Goal: Information Seeking & Learning: Compare options

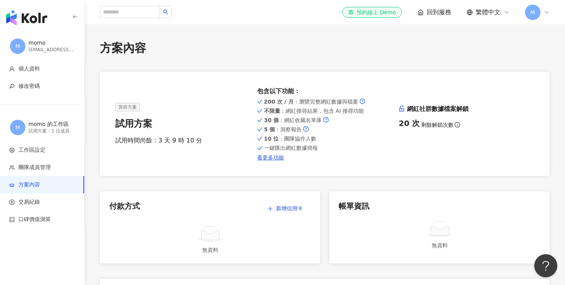
click at [34, 22] on img "button" at bounding box center [26, 17] width 41 height 15
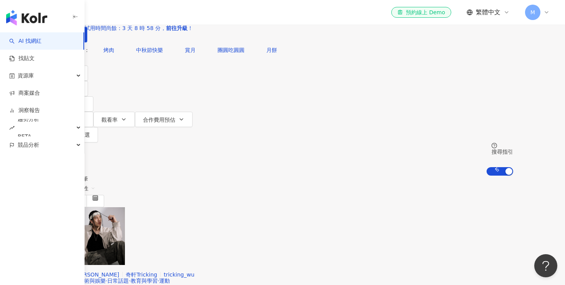
click at [303, 175] on div "共 10,000+ 筆 排序： 關聯性" at bounding box center [283, 191] width 462 height 32
click at [164, 15] on input "search" at bounding box center [133, 7] width 62 height 15
paste input "****"
type input "****"
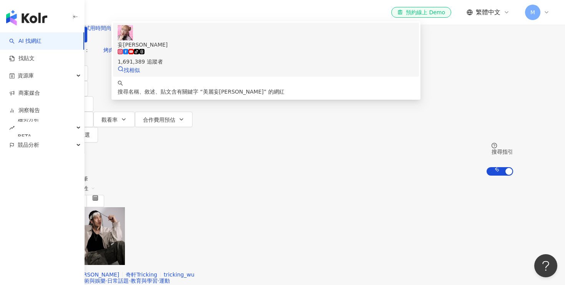
click at [270, 74] on div "妄娜 tiktok-icon 1,691,389 追蹤者 找相似" at bounding box center [266, 49] width 297 height 49
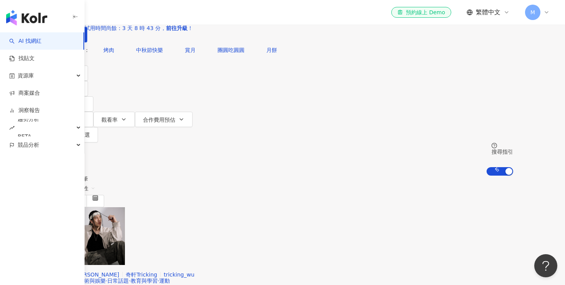
click at [164, 15] on input "search" at bounding box center [133, 7] width 62 height 15
paste input "***"
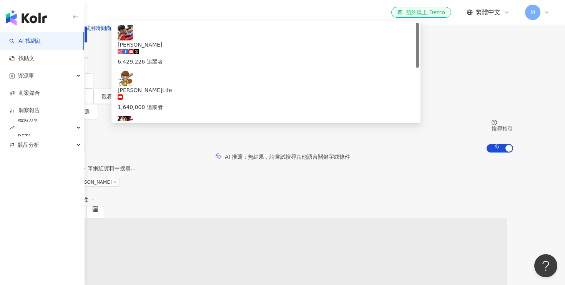
type input "***"
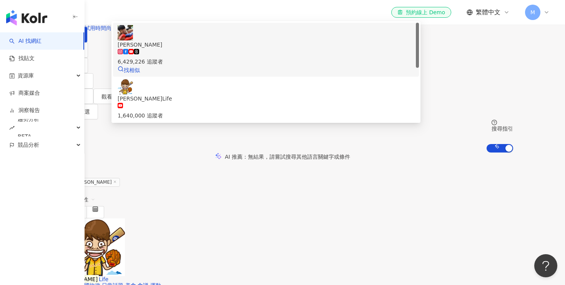
click at [307, 66] on div "6,429,226 追蹤者" at bounding box center [266, 57] width 297 height 17
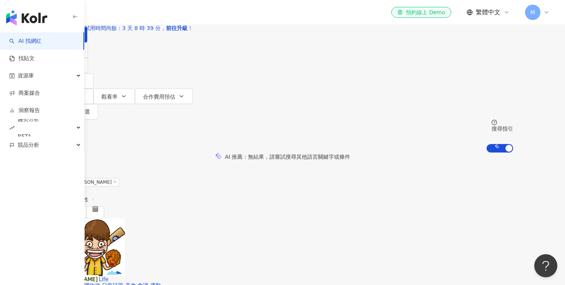
click at [226, 42] on div "不分平台 台灣 搜尋 cfddef06-5c37-4e7e-afb7-85ca9e61388e 蔡阿嘎 6,429,226 追蹤者 蔡阿嘎Life 1,640…" at bounding box center [283, 21] width 462 height 42
click at [164, 15] on input "search" at bounding box center [133, 7] width 62 height 15
paste input "***"
type input "***"
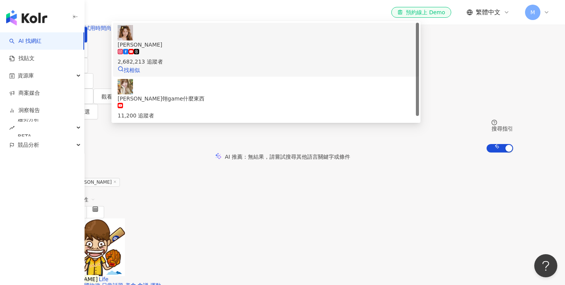
click at [291, 66] on div "2,682,213 追蹤者" at bounding box center [266, 57] width 297 height 17
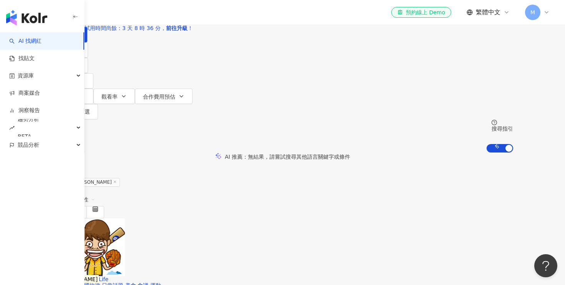
click at [164, 15] on input "search" at bounding box center [133, 7] width 62 height 15
paste input "******"
type input "******"
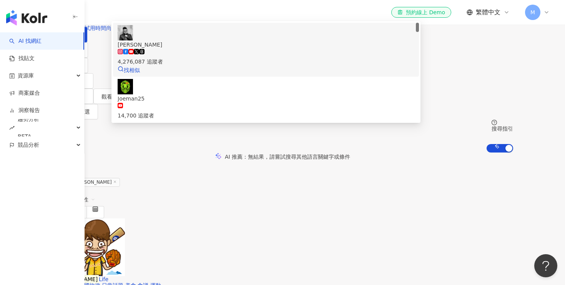
click at [291, 66] on div "4,276,087 追蹤者" at bounding box center [266, 57] width 297 height 17
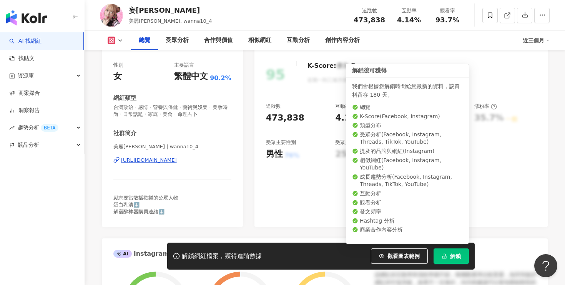
click at [448, 256] on button "解鎖" at bounding box center [451, 255] width 35 height 15
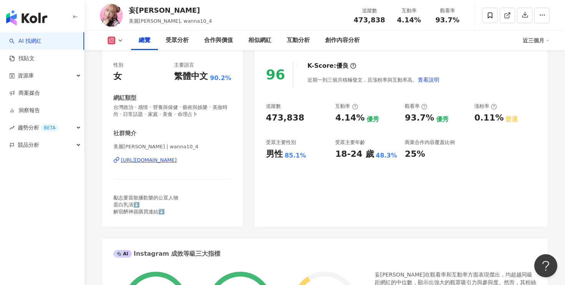
click at [280, 116] on div "473,838" at bounding box center [285, 118] width 38 height 12
copy div "473,838"
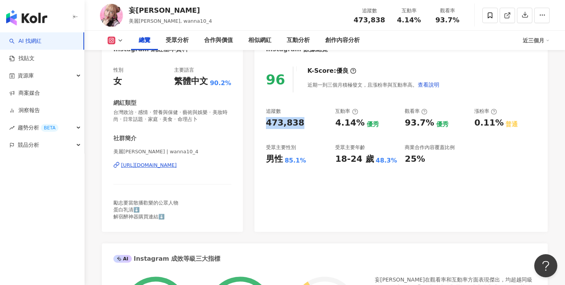
scroll to position [102, 0]
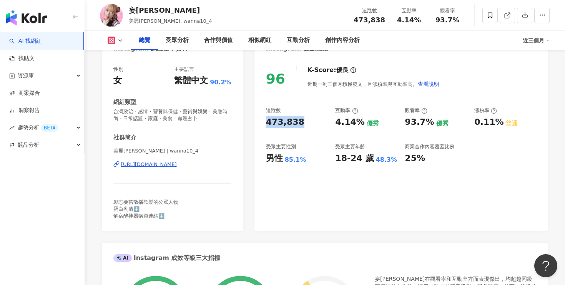
click at [122, 43] on icon at bounding box center [120, 40] width 6 height 6
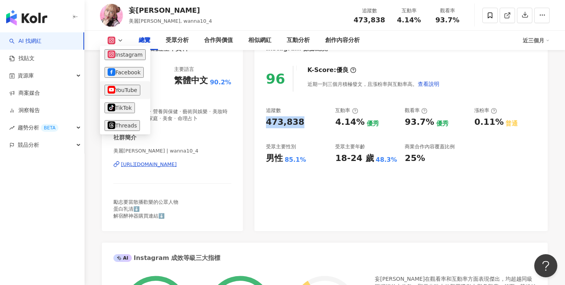
click at [122, 88] on button "YouTube" at bounding box center [123, 90] width 36 height 11
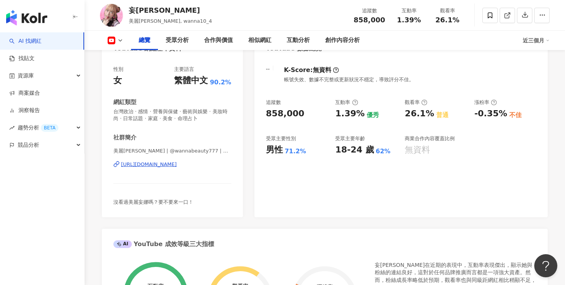
click at [282, 116] on div "858,000" at bounding box center [285, 114] width 38 height 12
copy div "858,000"
click at [344, 115] on div "1.39%" at bounding box center [349, 114] width 29 height 12
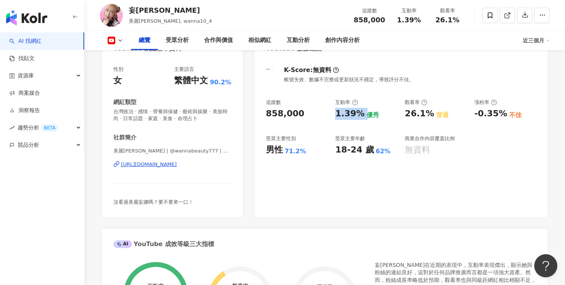
click at [344, 115] on div "1.39%" at bounding box center [349, 114] width 29 height 12
copy div "1.39%"
click at [177, 164] on div "https://www.youtube.com/channel/UCEk2wuevkGZFQ5BYrGgcFYw" at bounding box center [149, 164] width 56 height 7
click at [113, 38] on icon at bounding box center [112, 41] width 8 height 8
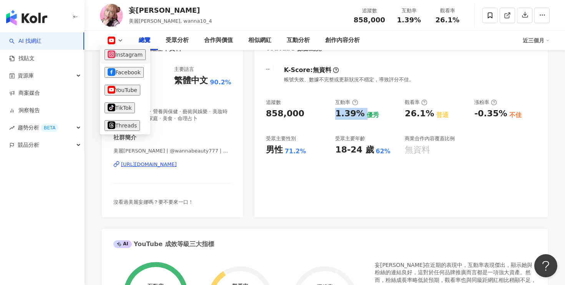
click at [140, 52] on button "Instagram" at bounding box center [125, 54] width 41 height 11
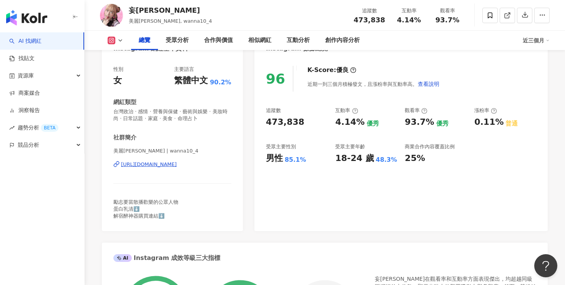
click at [281, 118] on div "473,838" at bounding box center [285, 122] width 38 height 12
copy div "473,838"
click at [346, 120] on div "4.14%" at bounding box center [349, 122] width 29 height 12
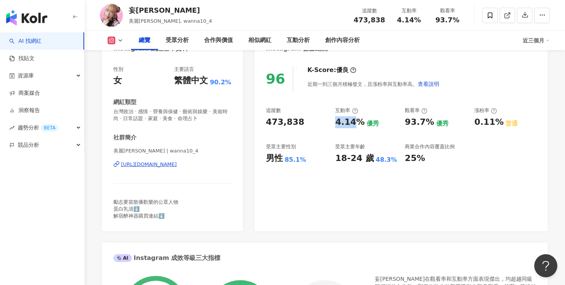
click at [346, 120] on div "4.14%" at bounding box center [349, 122] width 29 height 12
copy div "4.14%"
click at [171, 165] on div "https://www.instagram.com/wanna10_4/" at bounding box center [149, 164] width 56 height 7
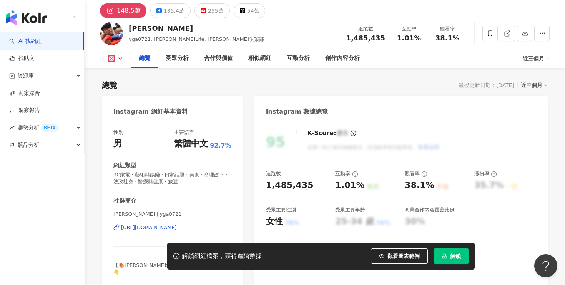
scroll to position [62, 0]
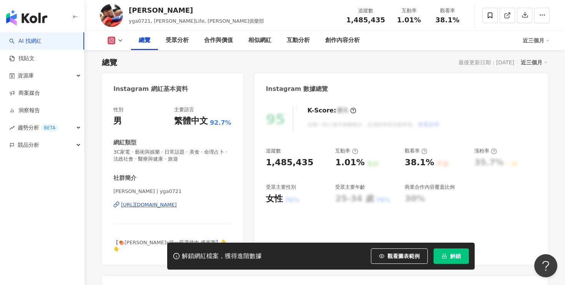
click at [464, 255] on button "解鎖" at bounding box center [451, 255] width 35 height 15
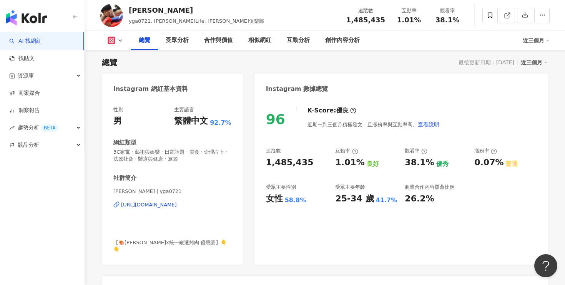
click at [292, 161] on div "1,485,435" at bounding box center [290, 163] width 48 height 12
copy div "1,485,435"
click at [345, 160] on div "1.01%" at bounding box center [349, 163] width 29 height 12
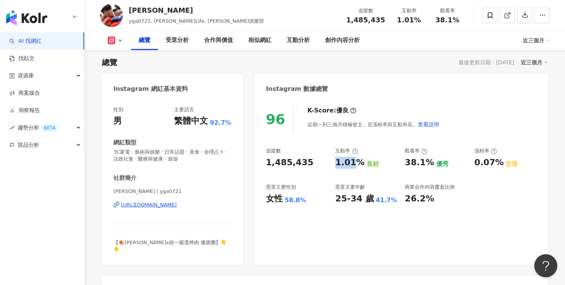
click at [345, 160] on div "1.01%" at bounding box center [349, 163] width 29 height 12
copy div "1.01%"
click at [177, 206] on div "https://www.instagram.com/yga0721/" at bounding box center [149, 204] width 56 height 7
click at [110, 36] on div "總覽 受眾分析 合作與價值 相似網紅 互動分析 創作內容分析 近三個月" at bounding box center [325, 40] width 450 height 19
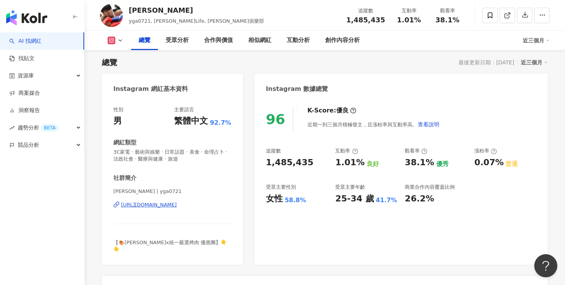
click at [115, 42] on icon at bounding box center [112, 41] width 8 height 8
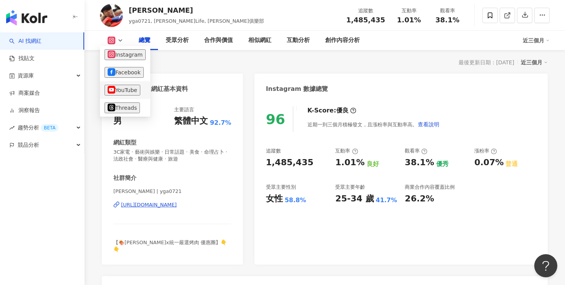
click at [129, 98] on li "YouTube" at bounding box center [125, 90] width 50 height 18
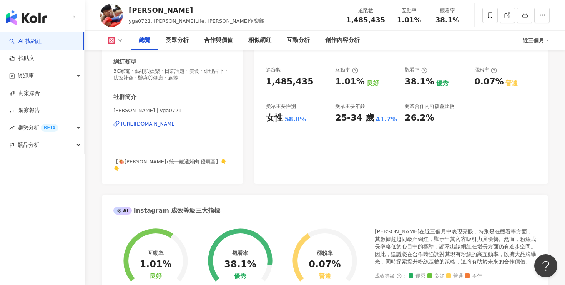
click at [285, 80] on div "1,485,435" at bounding box center [290, 82] width 48 height 12
click at [351, 85] on div "1.01%" at bounding box center [349, 82] width 29 height 12
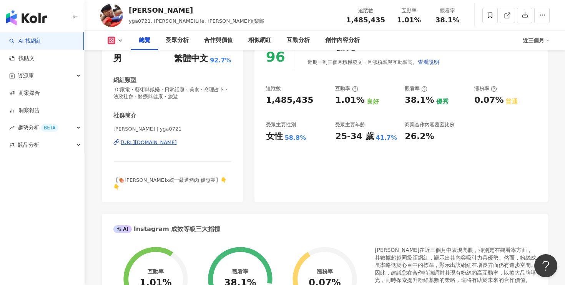
scroll to position [98, 0]
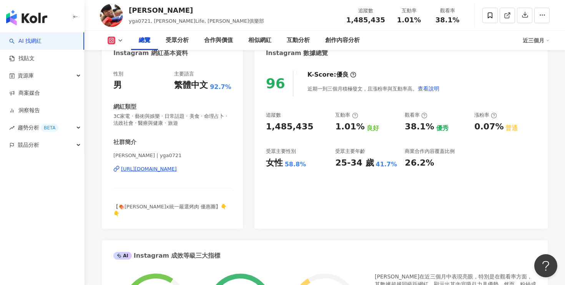
click at [111, 45] on div "總覽 受眾分析 合作與價值 相似網紅 互動分析 創作內容分析 近三個月" at bounding box center [325, 40] width 450 height 19
click at [116, 41] on button at bounding box center [115, 41] width 31 height 8
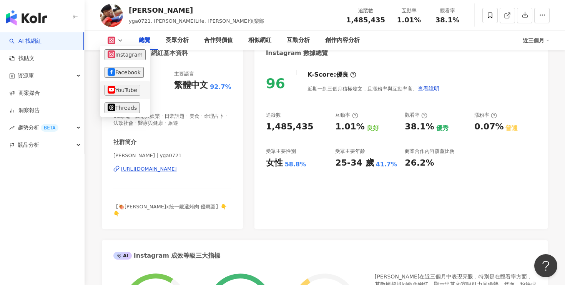
click at [131, 92] on button "YouTube" at bounding box center [123, 90] width 36 height 11
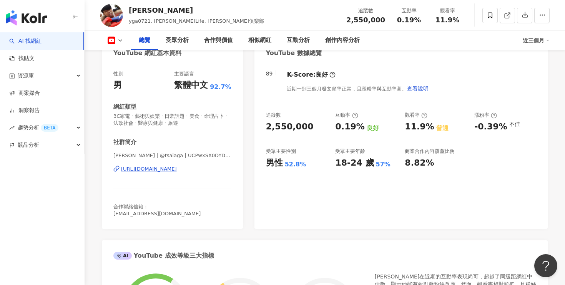
click at [292, 125] on div "2,550,000" at bounding box center [290, 127] width 48 height 12
click at [359, 129] on div "0.19%" at bounding box center [349, 127] width 29 height 12
click at [344, 128] on div "0.19%" at bounding box center [349, 127] width 29 height 12
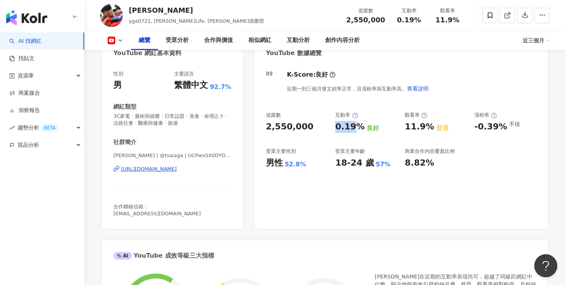
click at [344, 128] on div "0.19%" at bounding box center [349, 127] width 29 height 12
copy div "0.19%"
click at [177, 171] on div "https://www.youtube.com/channel/UCPwxSX0DYDMQxCvgfeVDv_g" at bounding box center [149, 168] width 56 height 7
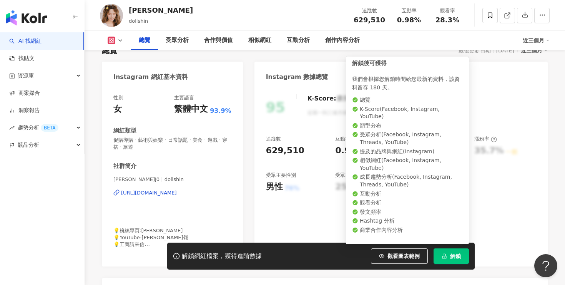
click at [449, 252] on button "解鎖" at bounding box center [451, 255] width 35 height 15
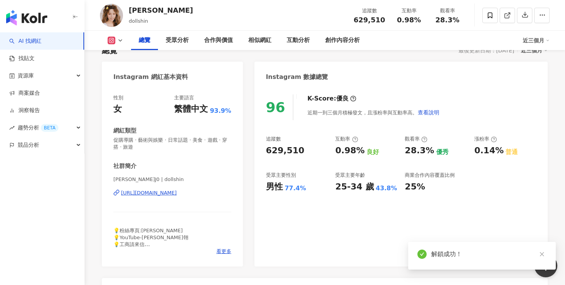
click at [281, 152] on div "629,510" at bounding box center [285, 151] width 38 height 12
click at [345, 151] on div "0.98%" at bounding box center [349, 151] width 29 height 12
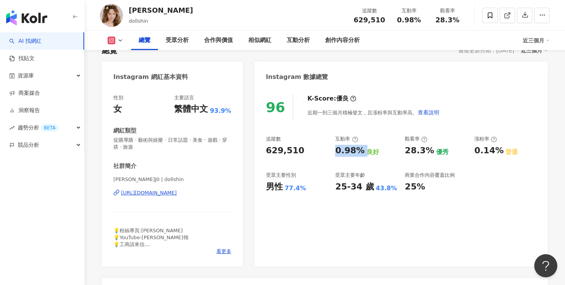
click at [345, 151] on div "0.98%" at bounding box center [349, 151] width 29 height 12
copy div "0.98%"
click at [183, 185] on div "解婕翎J0 | dollshin https://www.instagram.com/dollshin/" at bounding box center [172, 198] width 118 height 45
click at [177, 196] on div "https://www.instagram.com/dollshin/" at bounding box center [149, 192] width 56 height 7
click at [122, 44] on button at bounding box center [115, 41] width 31 height 8
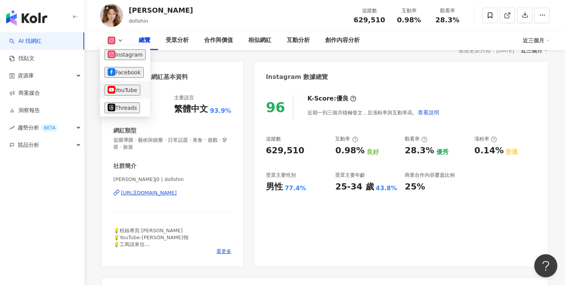
click at [133, 92] on button "YouTube" at bounding box center [123, 90] width 36 height 11
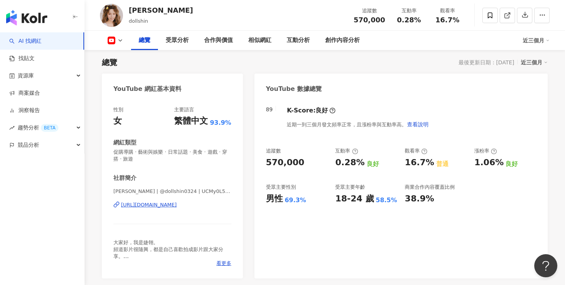
scroll to position [57, 0]
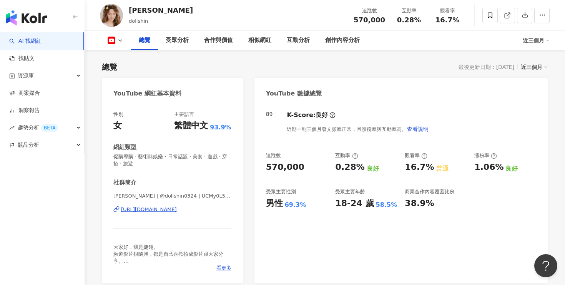
click at [282, 170] on div "570,000" at bounding box center [285, 167] width 38 height 12
copy div "570,000"
click at [347, 165] on div "0.28%" at bounding box center [349, 167] width 29 height 12
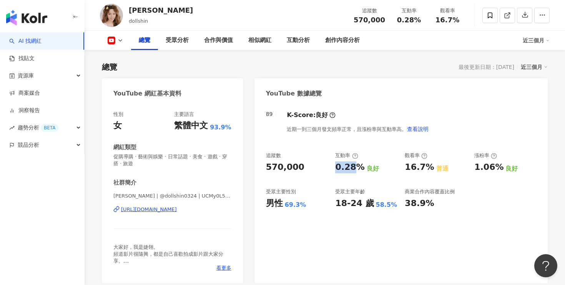
click at [347, 165] on div "0.28%" at bounding box center [349, 167] width 29 height 12
click at [348, 165] on div "0.28%" at bounding box center [349, 167] width 29 height 12
click at [177, 212] on div "https://www.youtube.com/channel/UCMy0L5Y-h0-s8t4XZs49gXw" at bounding box center [149, 209] width 56 height 7
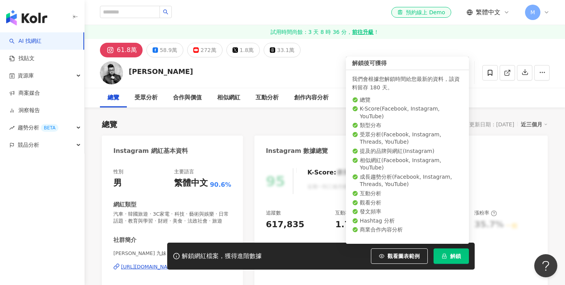
click at [455, 256] on span "解鎖" at bounding box center [455, 256] width 11 height 6
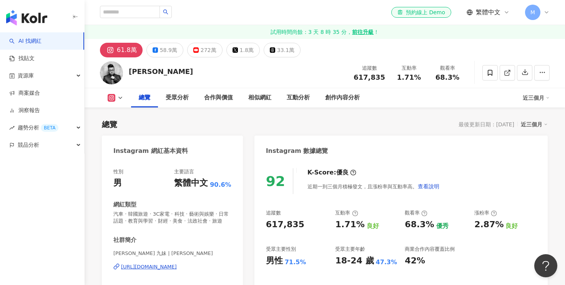
scroll to position [69, 0]
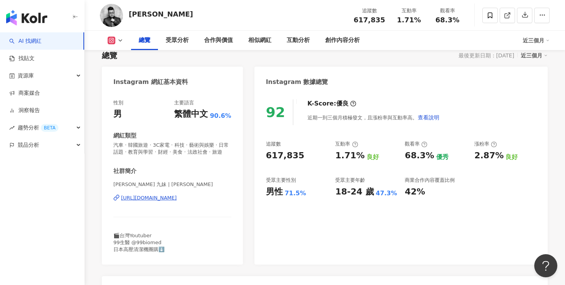
click at [289, 155] on div "617,835" at bounding box center [285, 156] width 38 height 12
copy div "617,835"
click at [342, 156] on div "1.71%" at bounding box center [349, 156] width 29 height 12
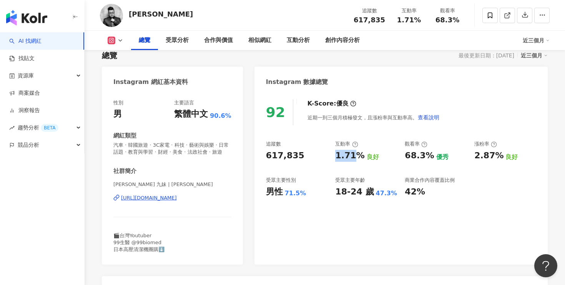
click at [342, 156] on div "1.71%" at bounding box center [349, 156] width 29 height 12
copy div "1.71%"
click at [177, 197] on div "https://www.instagram.com/joemanweng/" at bounding box center [149, 197] width 56 height 7
click at [117, 43] on icon at bounding box center [120, 40] width 6 height 6
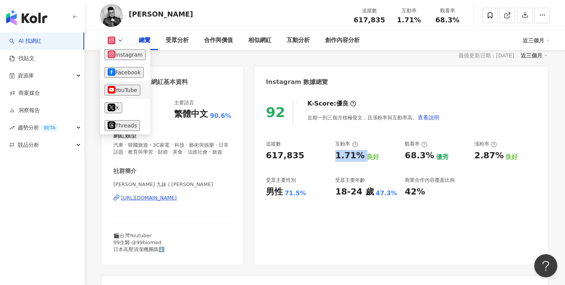
click at [130, 87] on button "YouTube" at bounding box center [123, 90] width 36 height 11
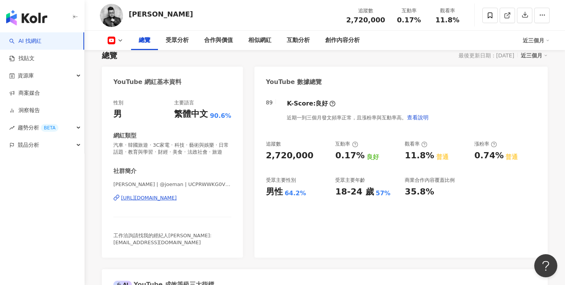
click at [294, 163] on div "追蹤數 2,720,000 互動率 0.17% 良好 觀看率 11.8% 普通 漲粉率 0.74% 普通 受眾主要性別 男性 64.2% 受眾主要年齡 18-…" at bounding box center [401, 168] width 270 height 57
click at [291, 159] on div "2,720,000" at bounding box center [290, 156] width 48 height 12
copy div "2,720,000"
click at [346, 158] on div "0.17%" at bounding box center [349, 156] width 29 height 12
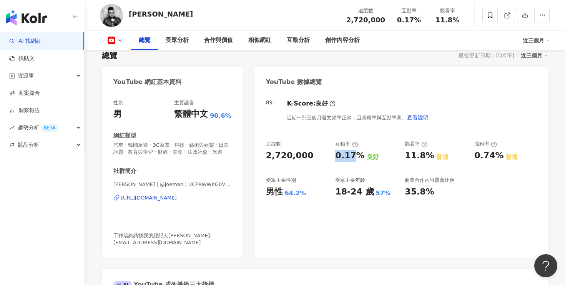
click at [346, 158] on div "0.17%" at bounding box center [349, 156] width 29 height 12
copy div "0.17%"
click at [177, 199] on div "https://www.youtube.com/channel/UCPRWWKG0VkBA0Pqa4Jr5j0Q" at bounding box center [149, 197] width 56 height 7
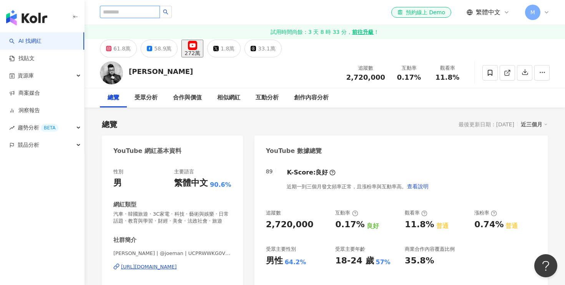
click at [139, 16] on input "search" at bounding box center [130, 12] width 60 height 12
paste input "***"
type input "***"
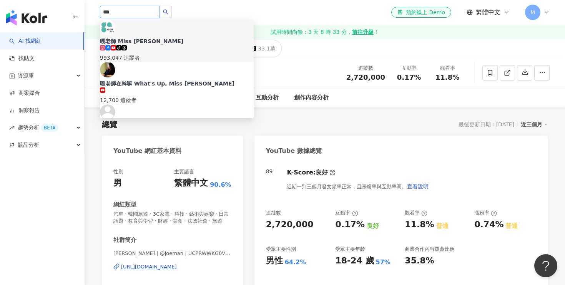
click at [167, 53] on div "993,047 追蹤者" at bounding box center [177, 57] width 154 height 8
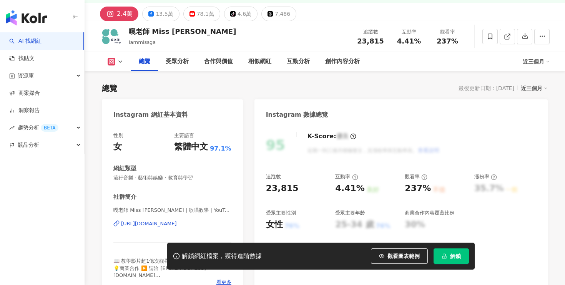
scroll to position [62, 0]
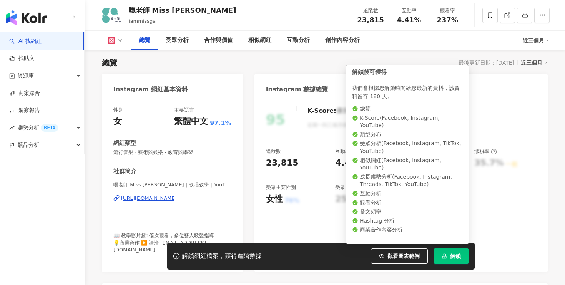
click at [458, 255] on span "解鎖" at bounding box center [455, 256] width 11 height 6
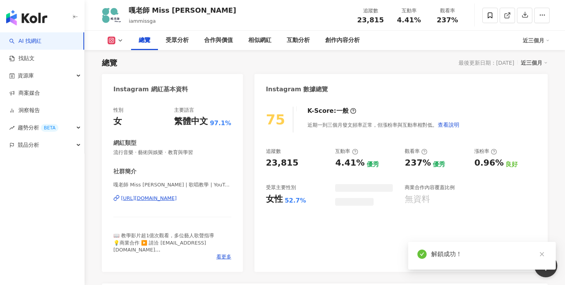
click at [279, 165] on div "23,815" at bounding box center [282, 163] width 33 height 12
copy div "23,815"
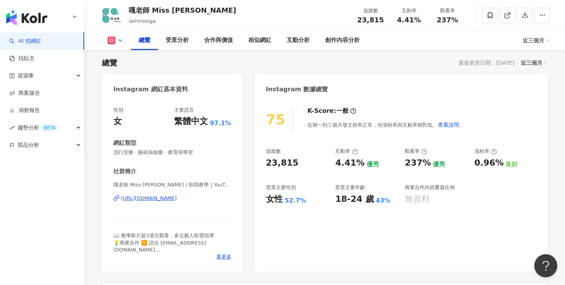
click at [345, 165] on div "4.41%" at bounding box center [349, 163] width 29 height 12
copy div "4.41%"
click at [177, 196] on div "https://www.instagram.com/iammissga/" at bounding box center [149, 198] width 56 height 7
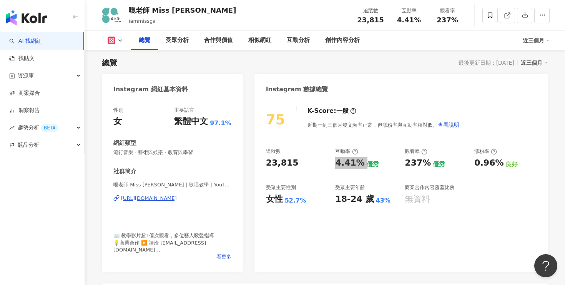
scroll to position [56, 0]
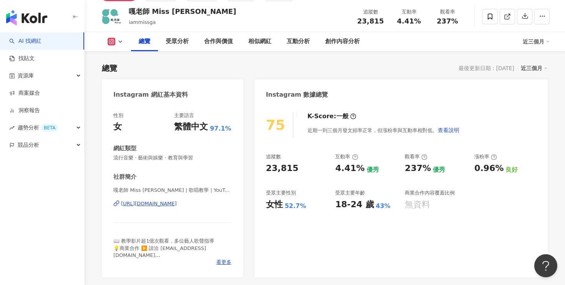
click at [118, 46] on div "總覽 受眾分析 合作與價值 相似網紅 互動分析 創作內容分析 近三個月" at bounding box center [325, 41] width 450 height 19
click at [116, 44] on button at bounding box center [115, 42] width 31 height 8
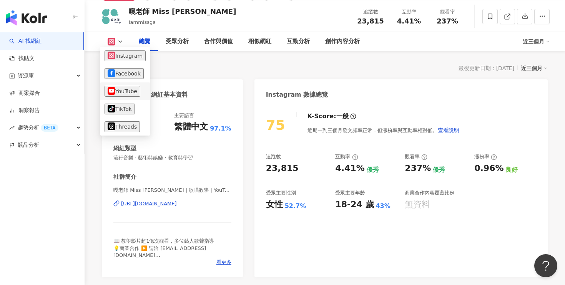
click at [128, 95] on button "YouTube" at bounding box center [123, 91] width 36 height 11
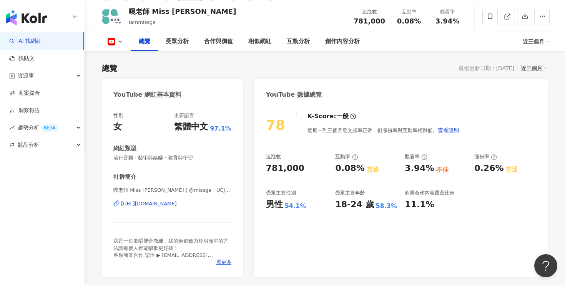
click at [288, 167] on div "781,000" at bounding box center [285, 168] width 38 height 12
copy div "781,000"
click at [349, 170] on div "0.08%" at bounding box center [349, 168] width 29 height 12
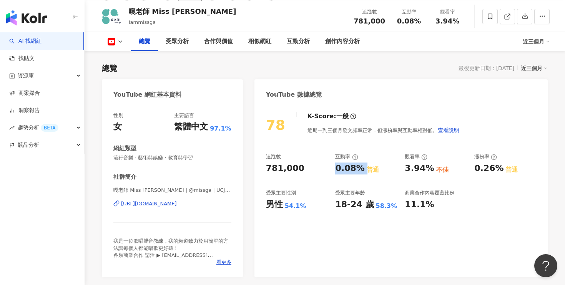
click at [349, 170] on div "0.08%" at bounding box center [349, 168] width 29 height 12
copy div "0.08%"
click at [208, 207] on div "嘎老師 Miss Ga | @missga | UCJdMrdkCXs5FkR3DHlor81w https://www.youtube.com/channe…" at bounding box center [172, 209] width 118 height 45
click at [177, 206] on div "https://www.youtube.com/channel/UCJdMrdkCXs5FkR3DHlor81w" at bounding box center [149, 203] width 56 height 7
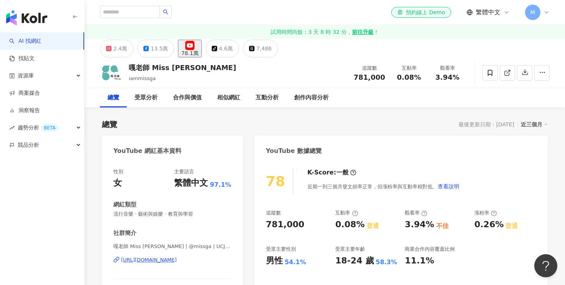
click at [140, 18] on div at bounding box center [136, 12] width 72 height 13
click at [132, 15] on input "search" at bounding box center [130, 12] width 60 height 12
paste input "********"
type input "********"
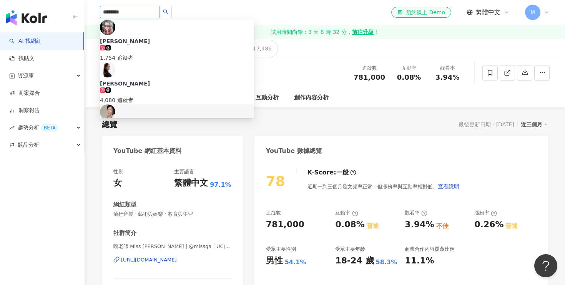
click at [175, 122] on span "Suki Lee" at bounding box center [177, 126] width 154 height 8
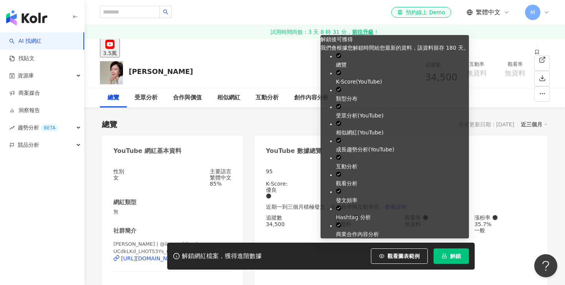
click at [458, 255] on span "解鎖" at bounding box center [455, 256] width 11 height 6
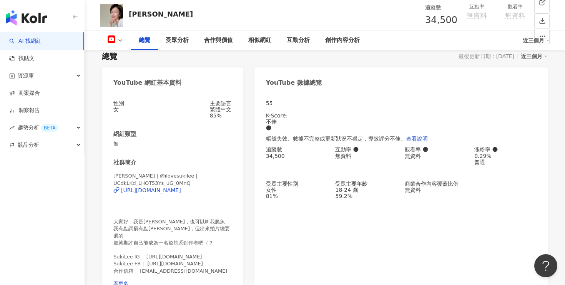
scroll to position [69, 0]
click at [284, 156] on div "34,500" at bounding box center [297, 155] width 62 height 6
copy div "34,500"
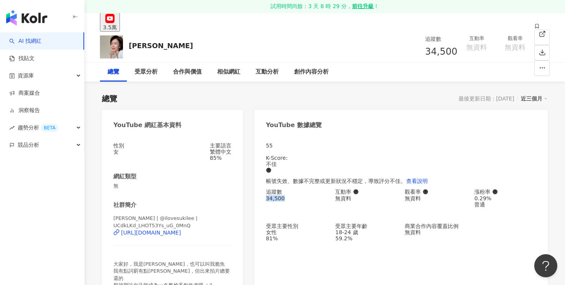
scroll to position [0, 0]
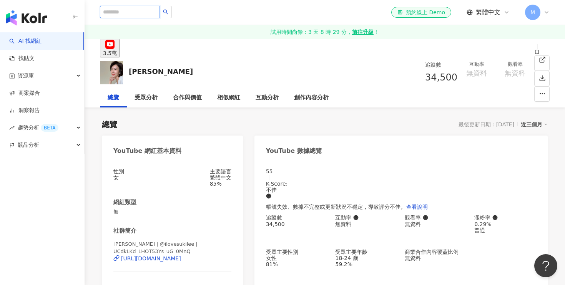
click at [125, 12] on input "search" at bounding box center [130, 12] width 60 height 12
paste input "***"
type input "***"
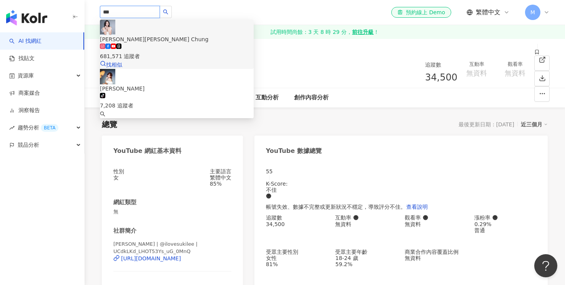
click at [183, 52] on div "681,571 追蹤者" at bounding box center [177, 56] width 154 height 8
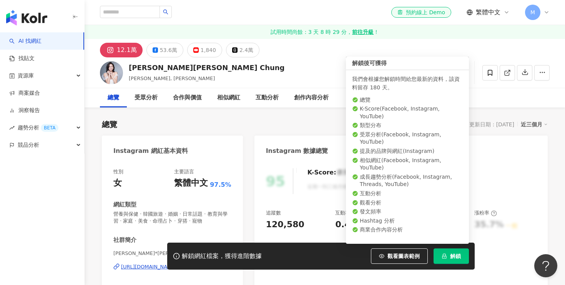
click at [450, 257] on span "解鎖" at bounding box center [455, 256] width 11 height 6
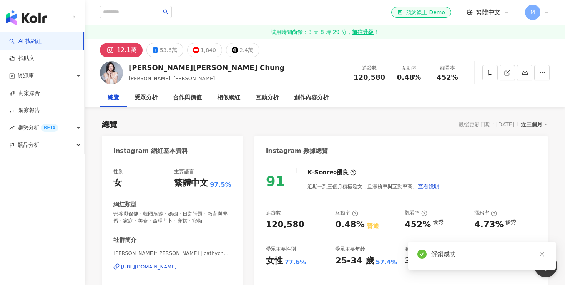
click at [284, 225] on div "120,580" at bounding box center [285, 225] width 38 height 12
click at [344, 221] on div "0.48%" at bounding box center [349, 225] width 29 height 12
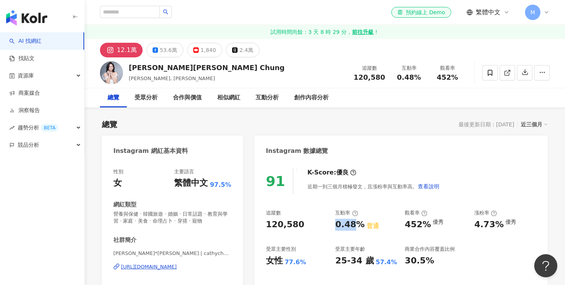
click at [344, 221] on div "0.48%" at bounding box center [349, 225] width 29 height 12
copy div "0.48%"
click at [177, 263] on div "[URL][DOMAIN_NAME]" at bounding box center [149, 266] width 56 height 7
click at [195, 51] on icon at bounding box center [196, 49] width 5 height 5
